Goal: Check status: Check status

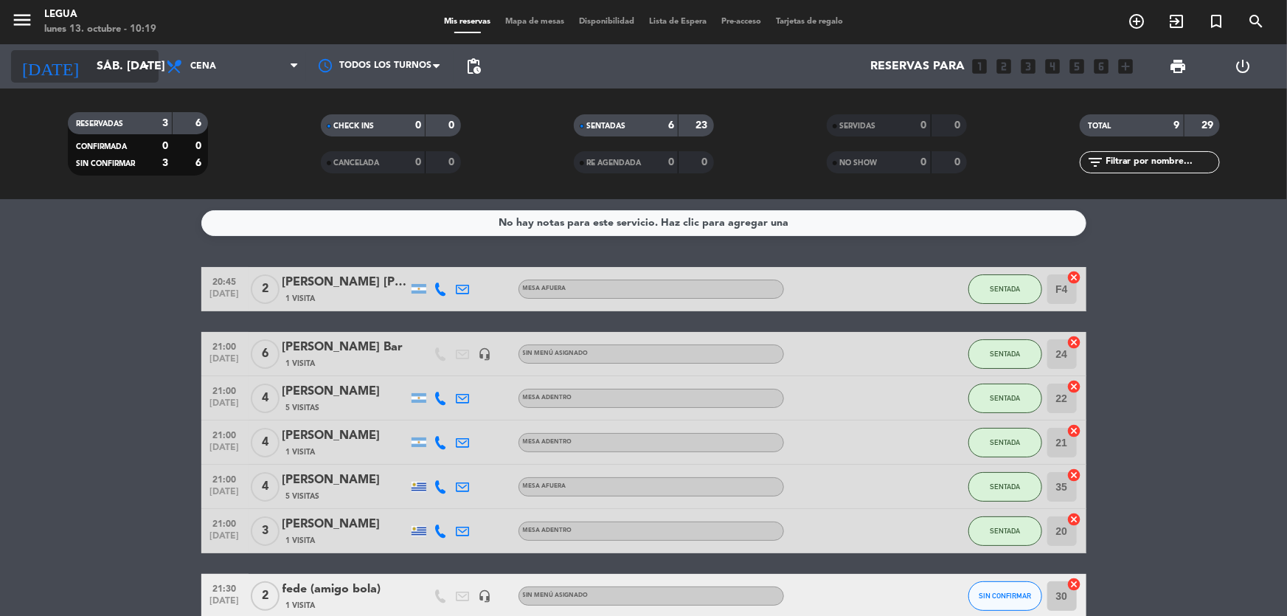
click at [77, 82] on div "[DATE] sáb. [DATE] arrow_drop_down" at bounding box center [84, 66] width 147 height 32
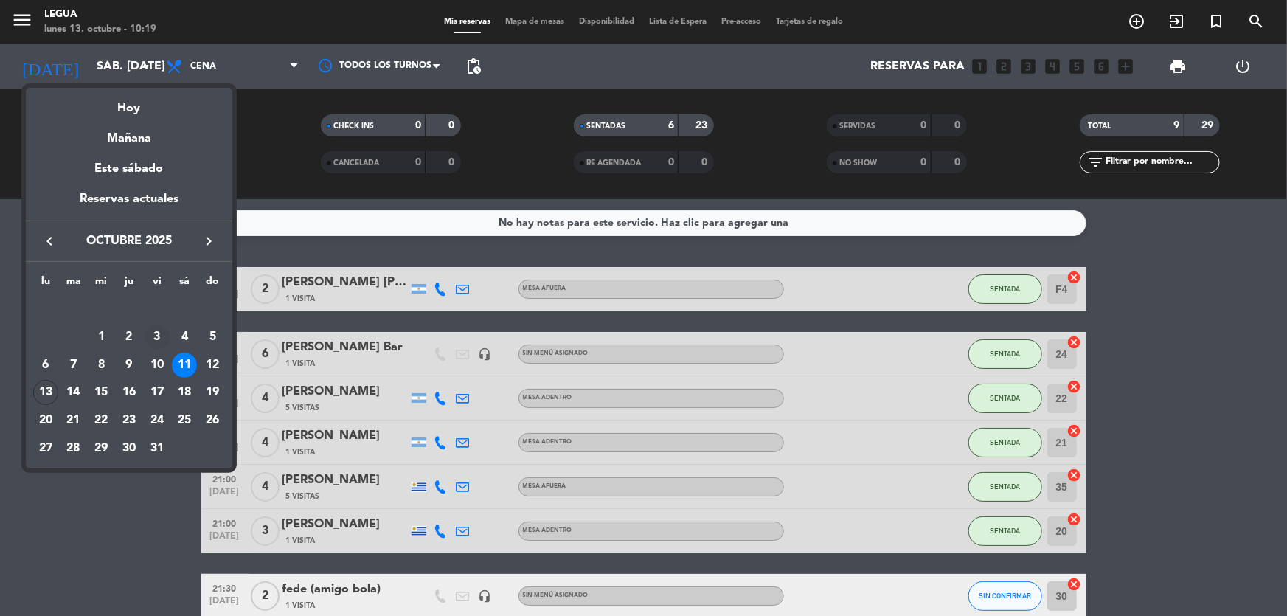
click at [153, 335] on div "3" at bounding box center [157, 336] width 25 height 25
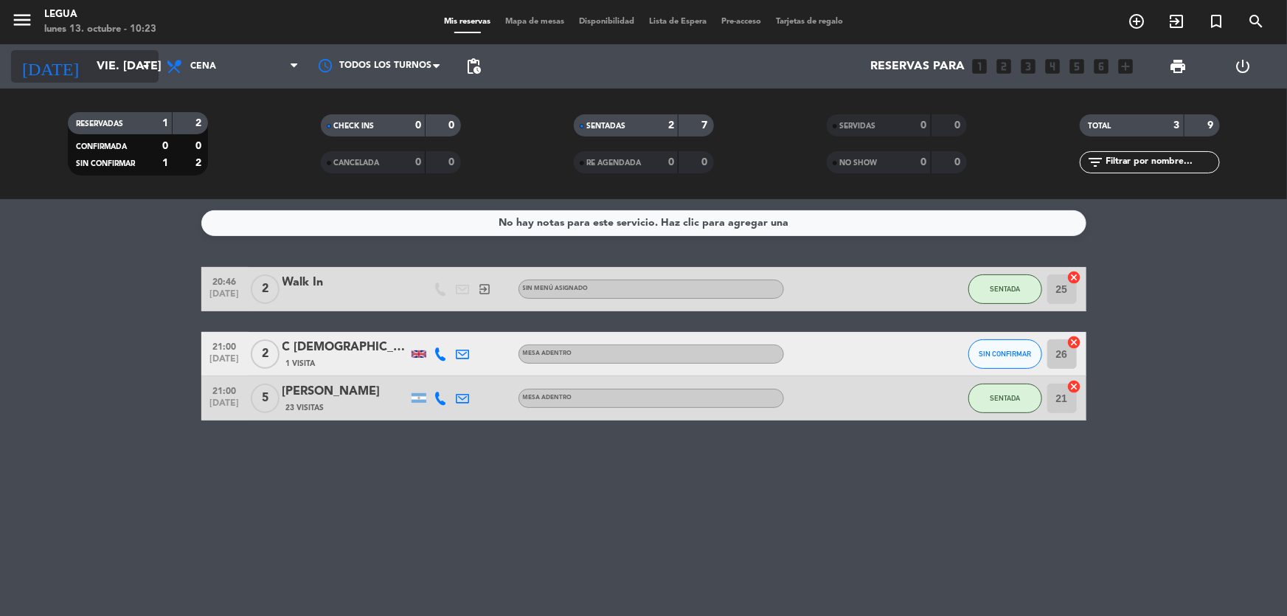
click at [91, 66] on input "vie. [DATE]" at bounding box center [167, 66] width 156 height 29
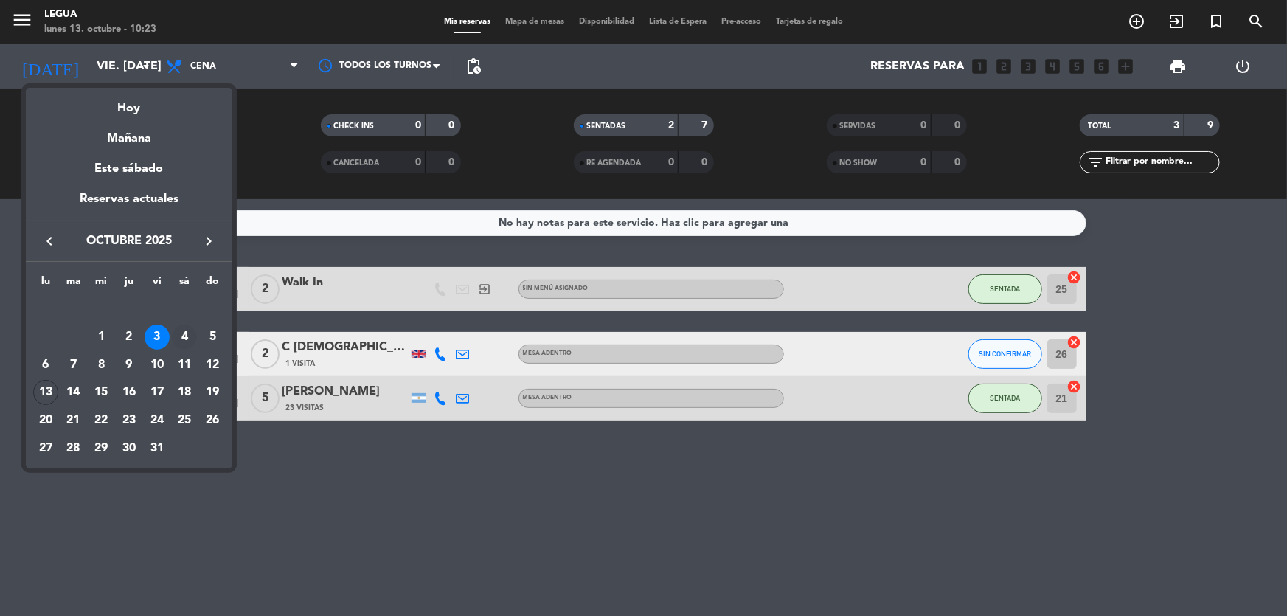
click at [182, 333] on div "4" at bounding box center [184, 336] width 25 height 25
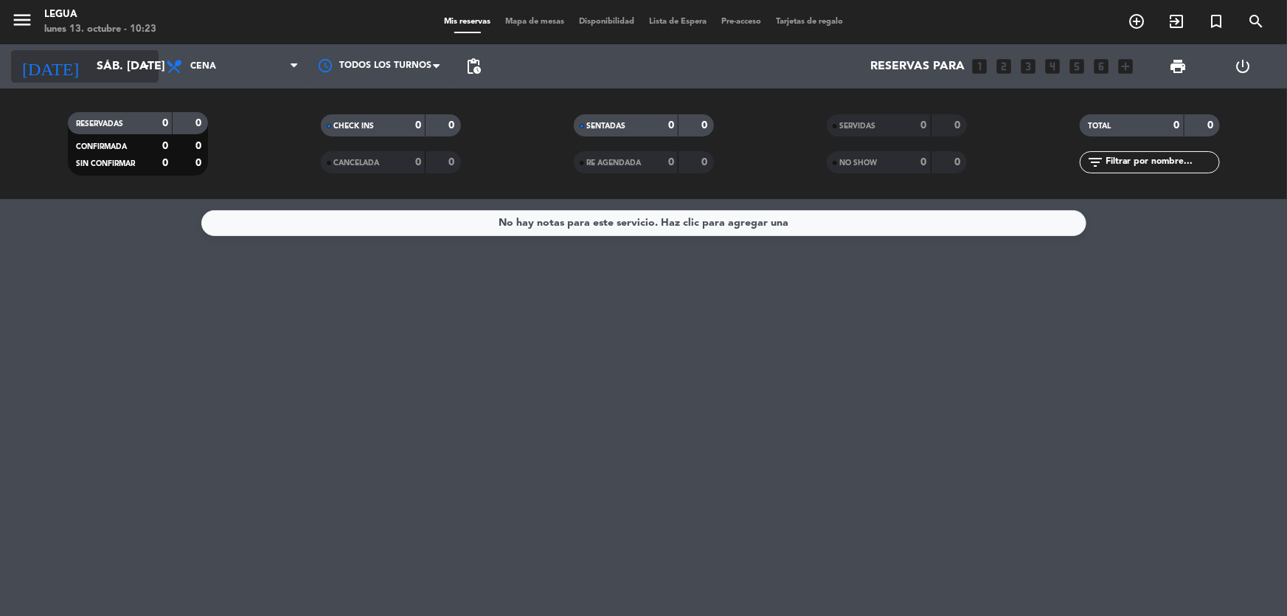
click at [96, 74] on input "sáb. [DATE]" at bounding box center [167, 66] width 156 height 29
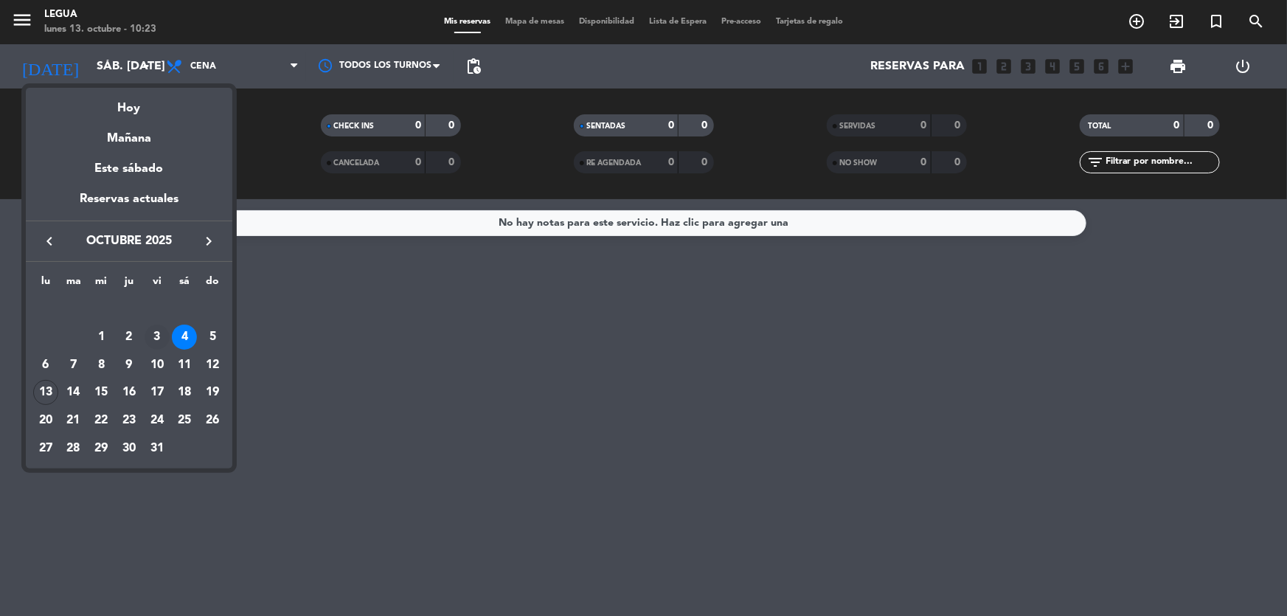
click at [159, 331] on div "3" at bounding box center [157, 336] width 25 height 25
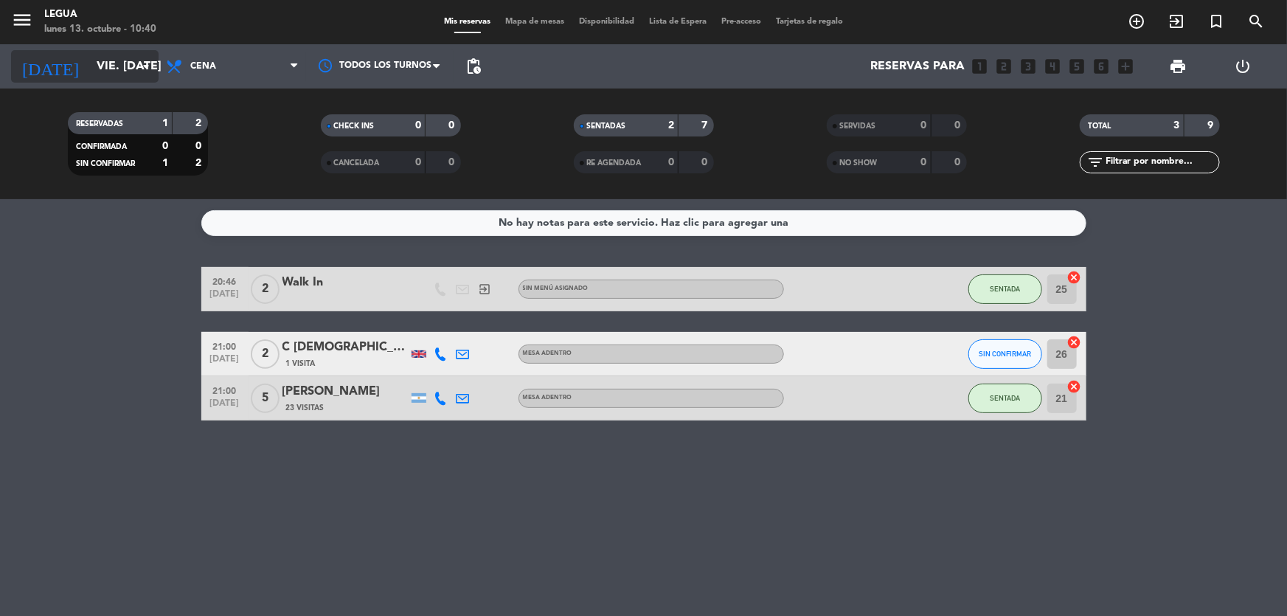
click at [98, 66] on input "vie. [DATE]" at bounding box center [167, 66] width 156 height 29
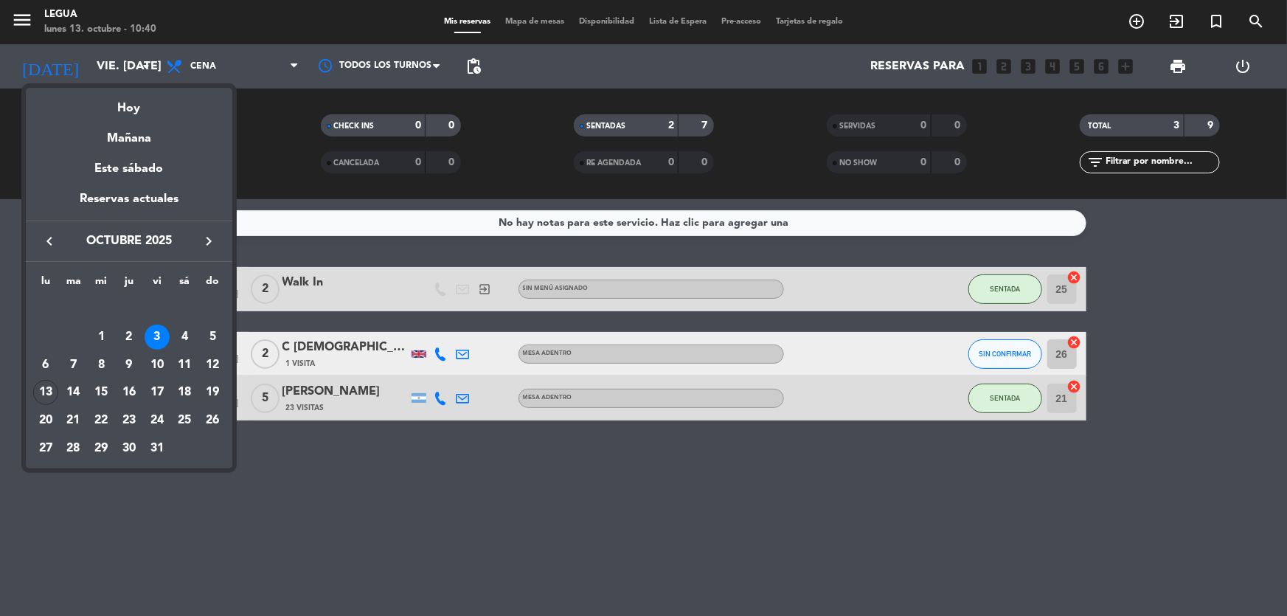
click at [182, 367] on div "11" at bounding box center [184, 364] width 25 height 25
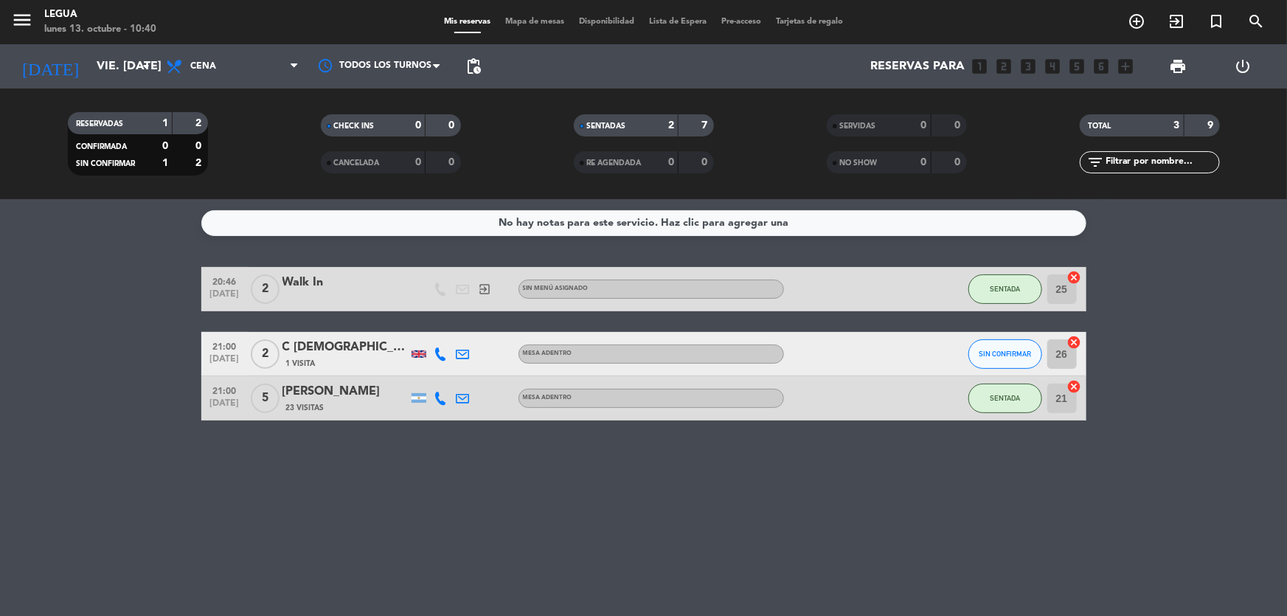
type input "sáb. [DATE]"
